Goal: Task Accomplishment & Management: Use online tool/utility

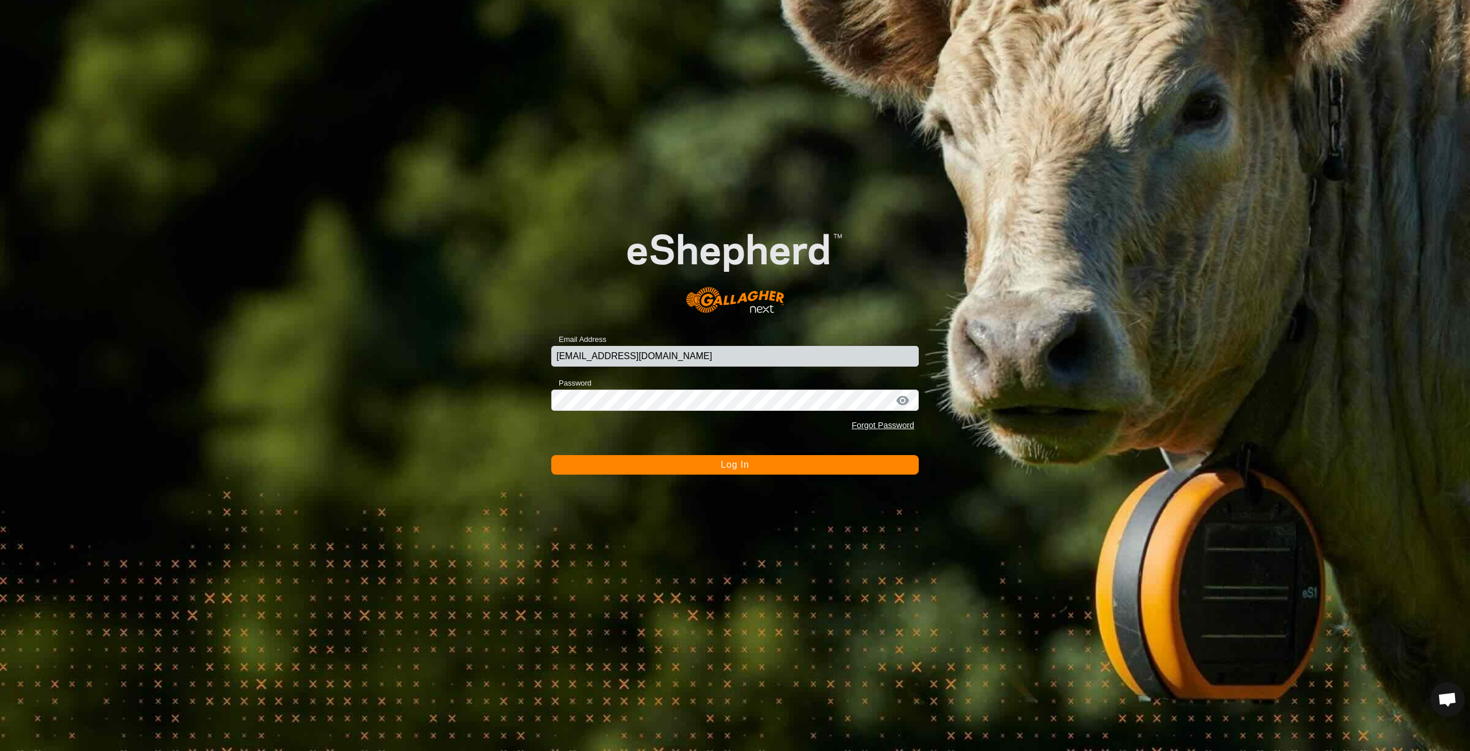
click at [703, 467] on button "Log In" at bounding box center [735, 465] width 368 height 20
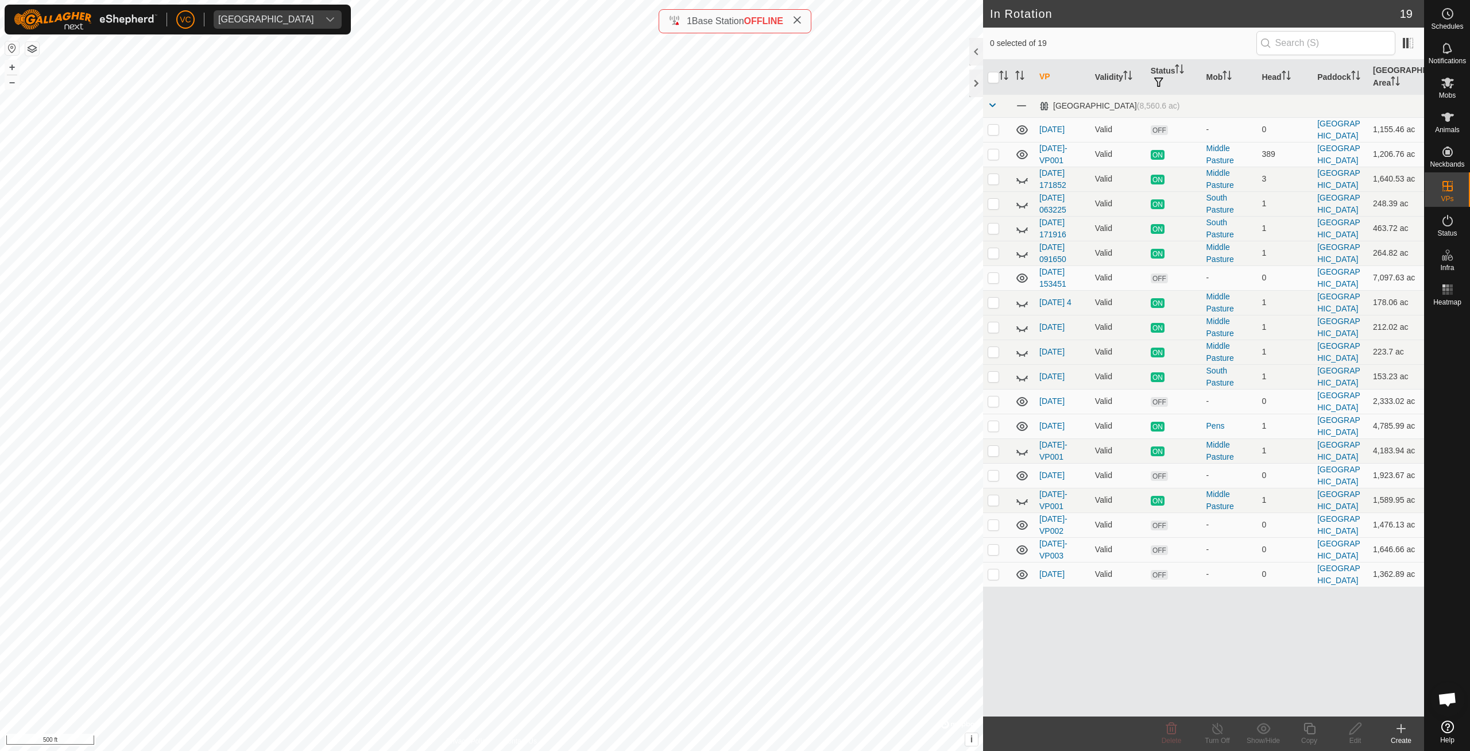
checkbox input "true"
click at [1311, 727] on icon at bounding box center [1309, 728] width 11 height 11
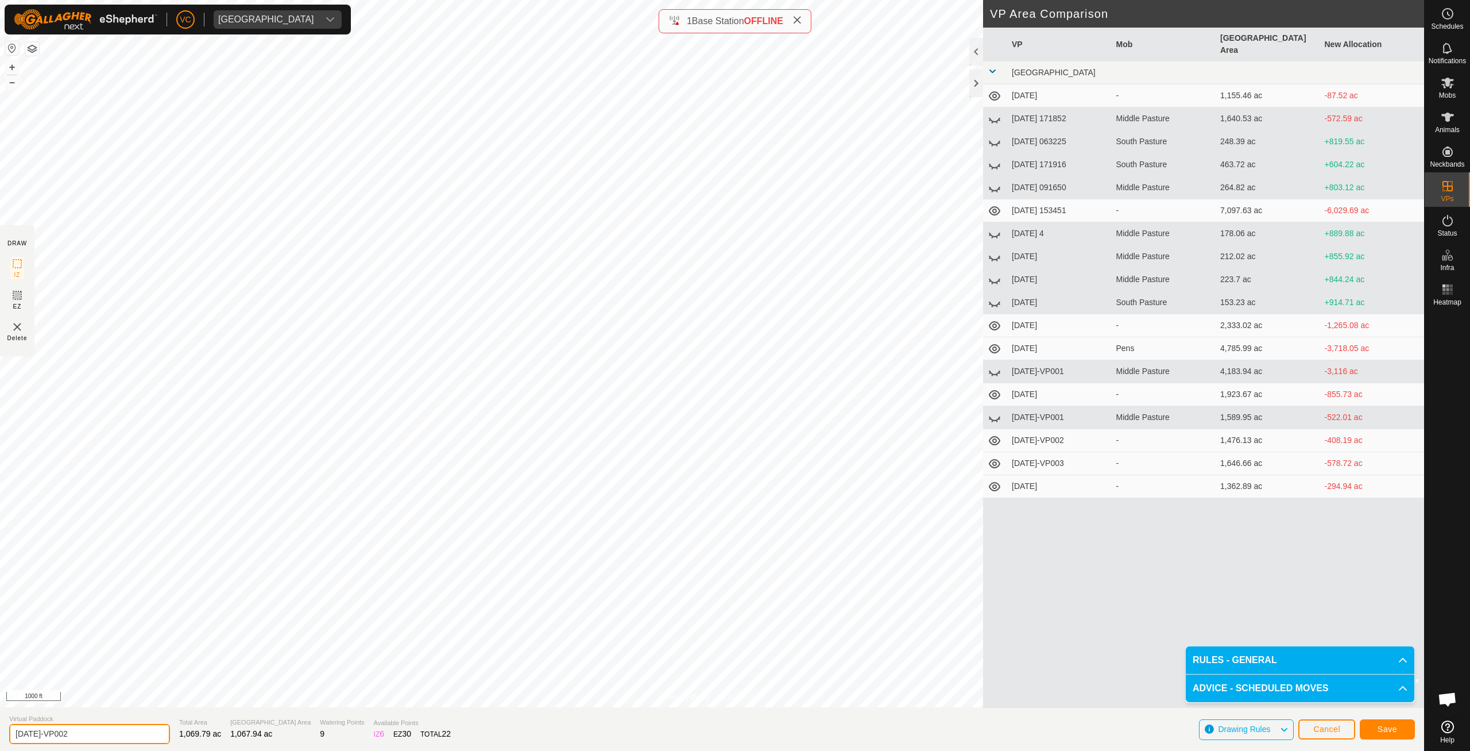
drag, startPoint x: 94, startPoint y: 735, endPoint x: 0, endPoint y: 713, distance: 96.1
click at [9, 724] on input "[DATE]-VP002" at bounding box center [89, 734] width 161 height 20
type input "[DATE]"
click at [1380, 729] on span "Save" at bounding box center [1388, 728] width 20 height 9
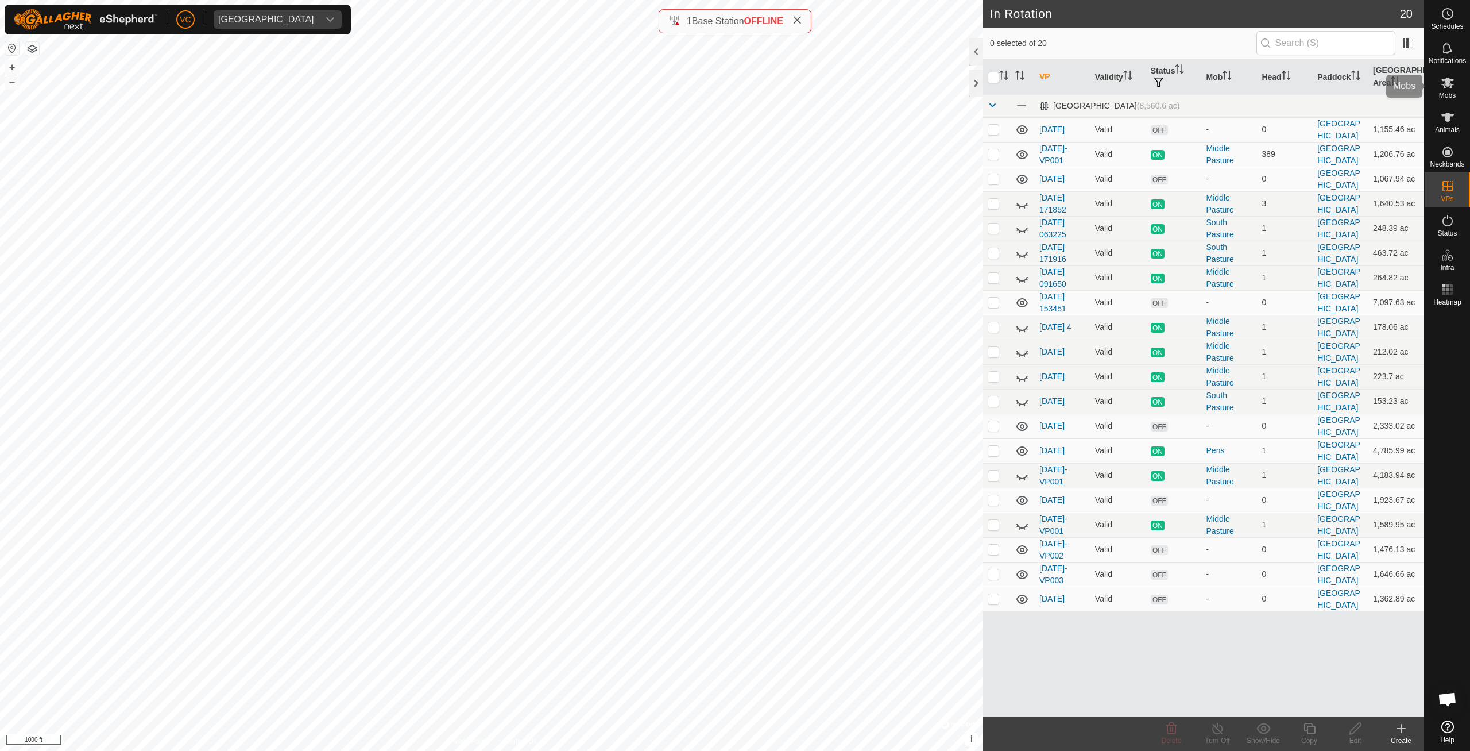
click at [1449, 83] on icon at bounding box center [1448, 83] width 13 height 11
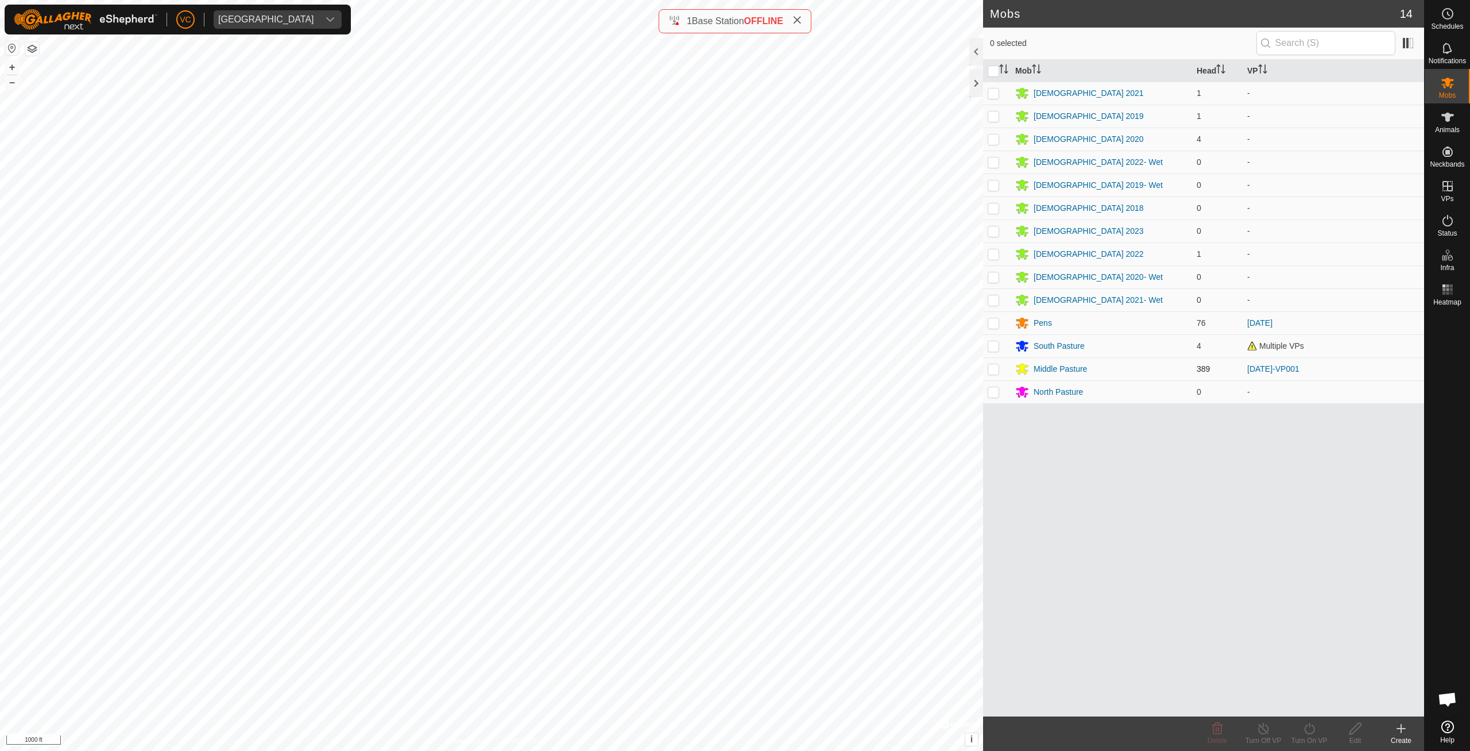
click at [997, 369] on p-checkbox at bounding box center [993, 368] width 11 height 9
checkbox input "true"
click at [1317, 736] on div "Turn On VP" at bounding box center [1310, 740] width 46 height 10
click at [1318, 698] on link "Now" at bounding box center [1344, 703] width 114 height 23
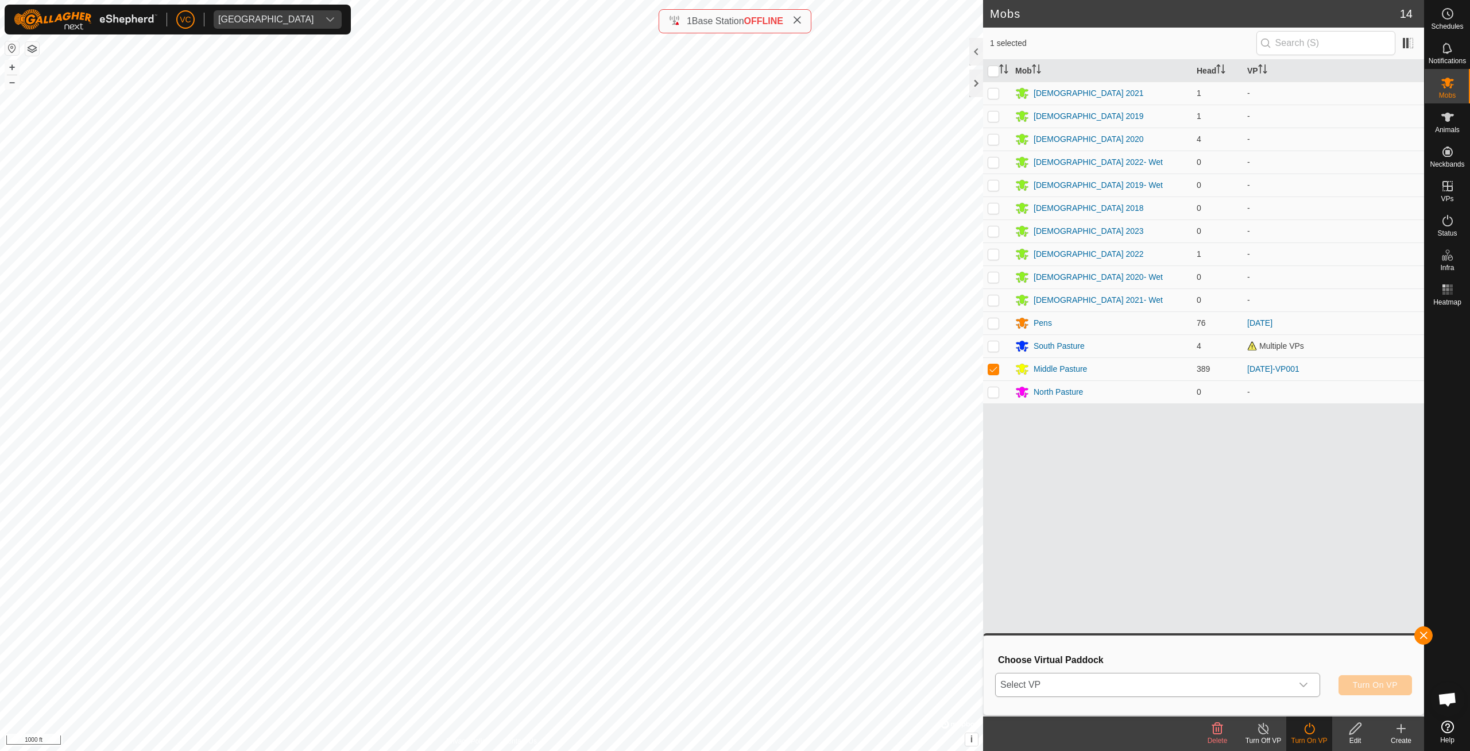
click at [1265, 677] on span "Select VP" at bounding box center [1144, 684] width 296 height 23
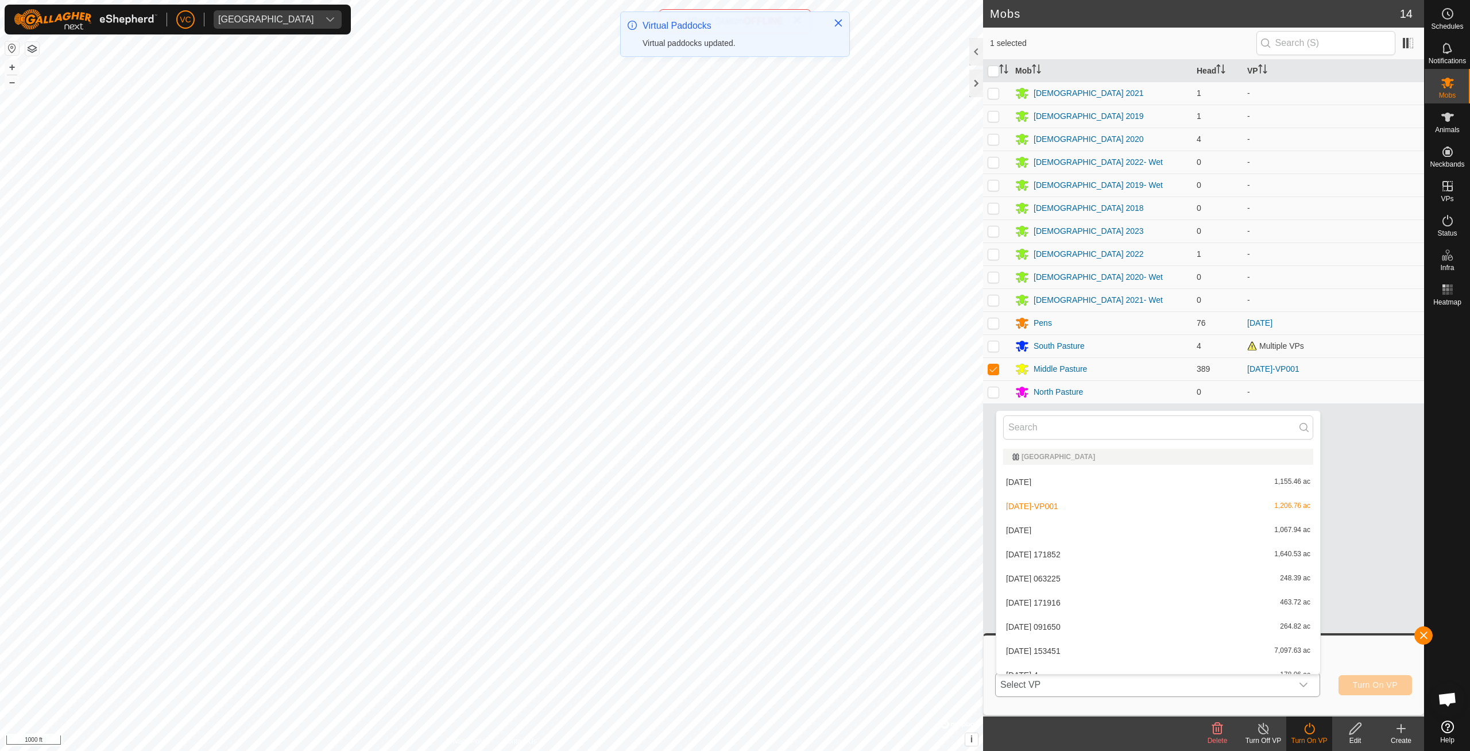
click at [1057, 526] on li "[DATE] 1,067.94 ac" at bounding box center [1159, 530] width 324 height 23
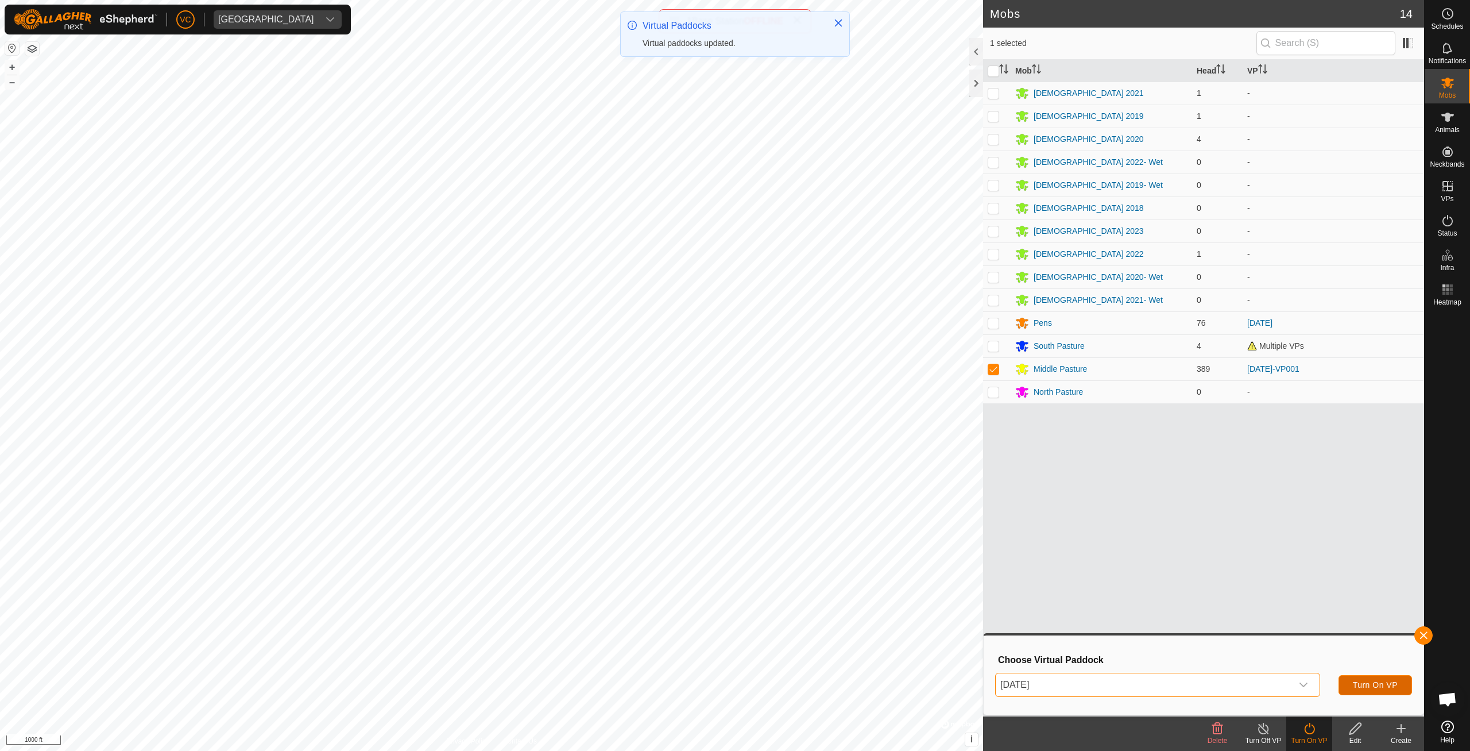
click at [1376, 684] on span "Turn On VP" at bounding box center [1375, 684] width 45 height 9
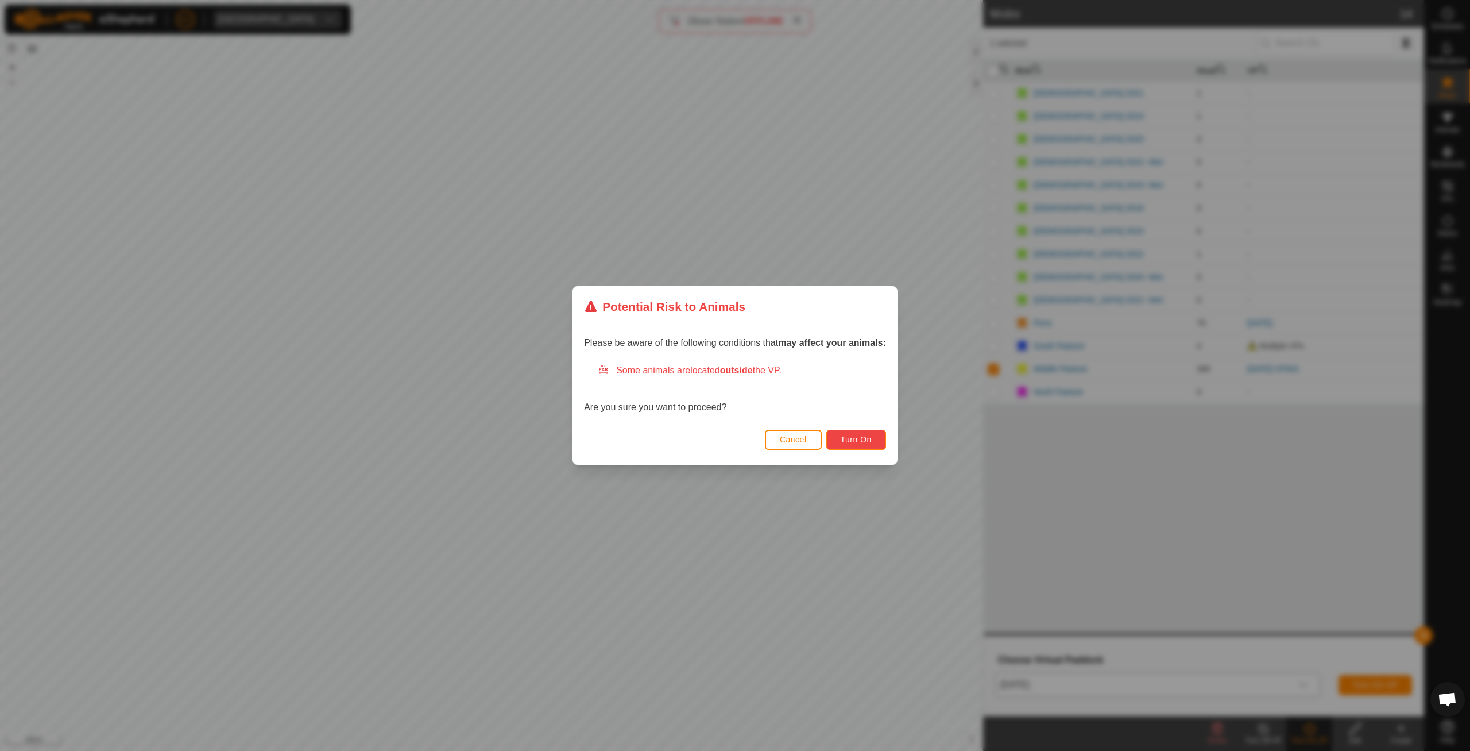
click at [862, 445] on button "Turn On" at bounding box center [857, 440] width 60 height 20
